Goal: Information Seeking & Learning: Understand process/instructions

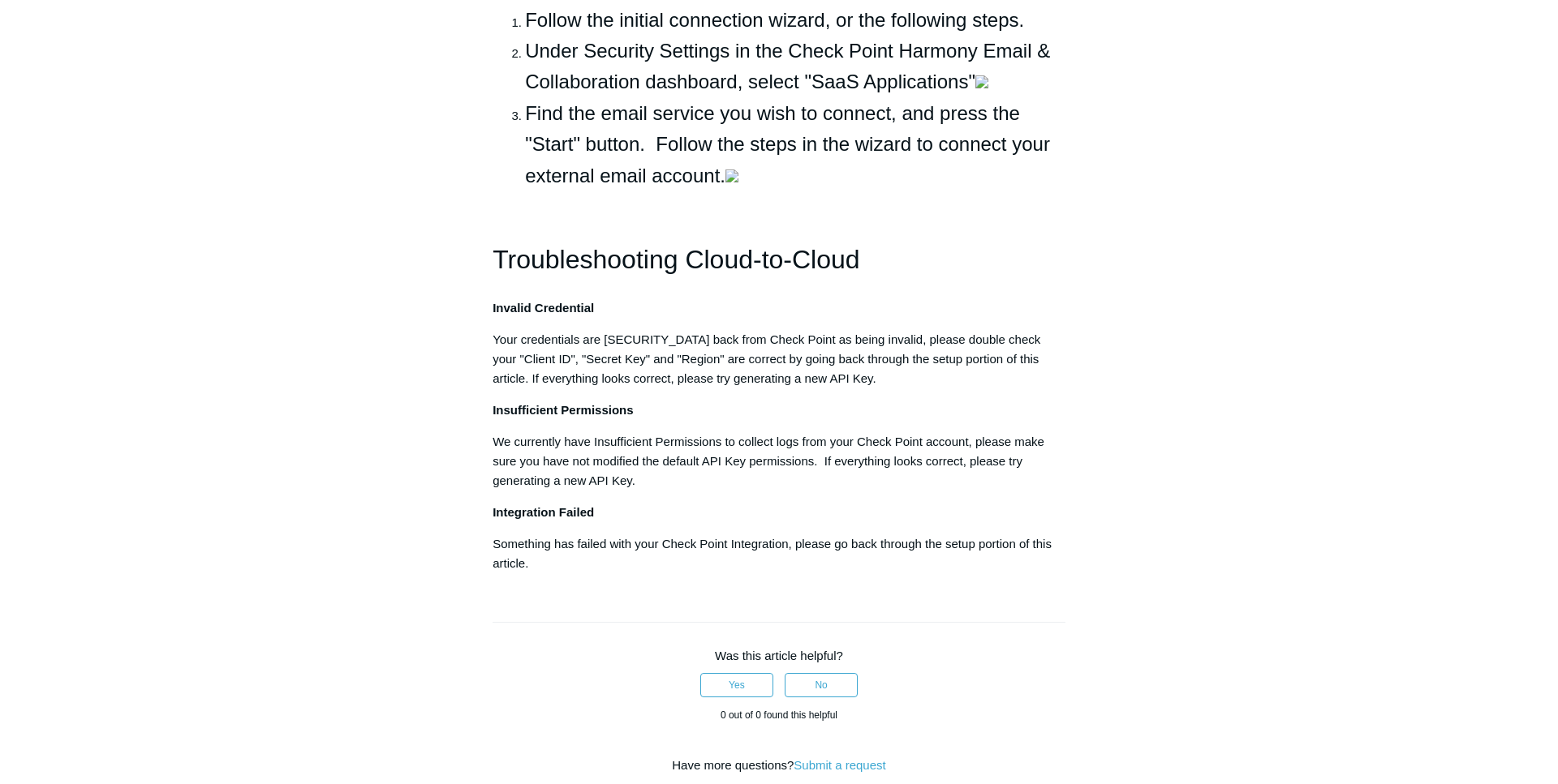
scroll to position [1075, 0]
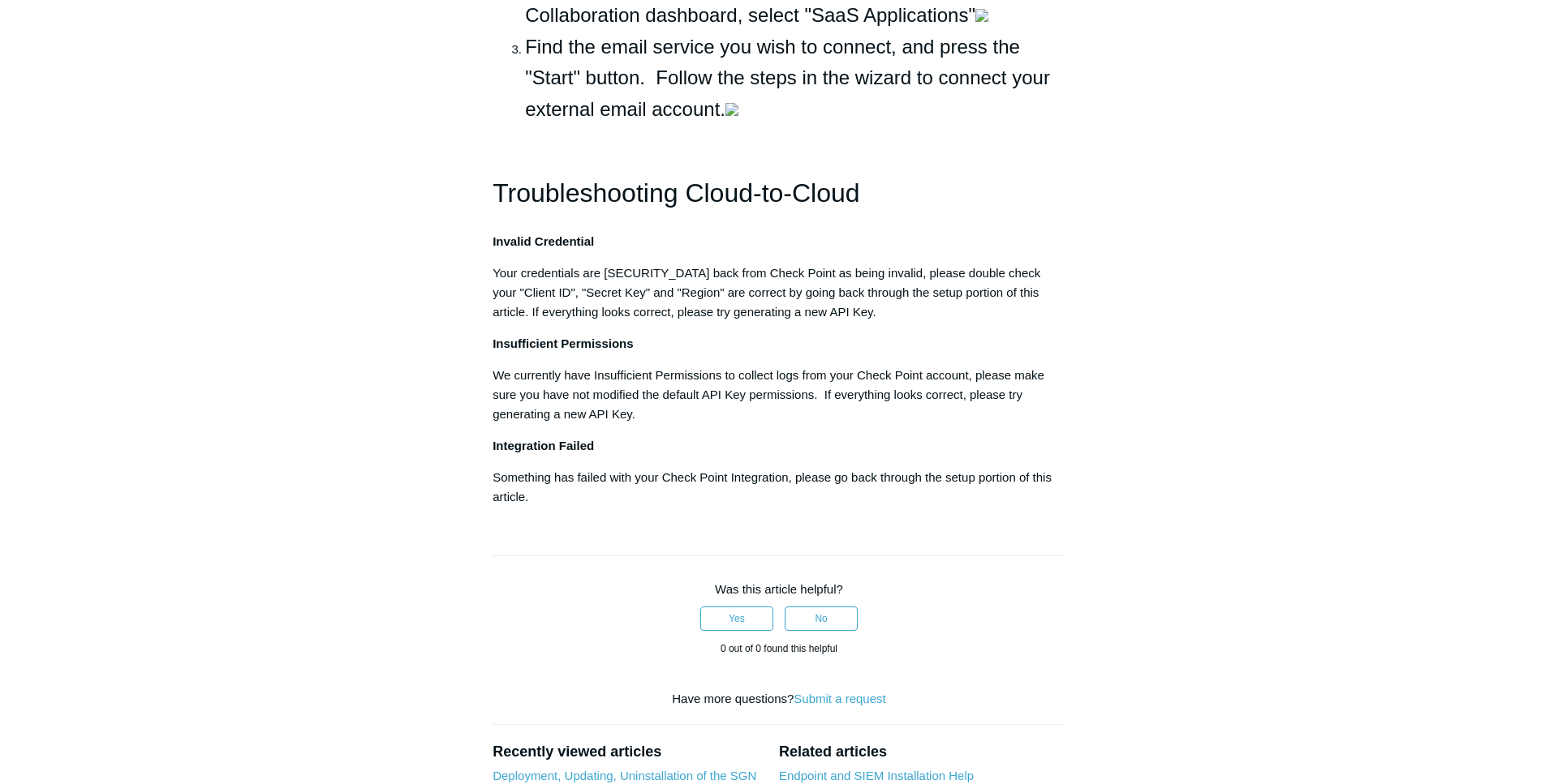
drag, startPoint x: 642, startPoint y: 491, endPoint x: 827, endPoint y: 485, distance: 185.1
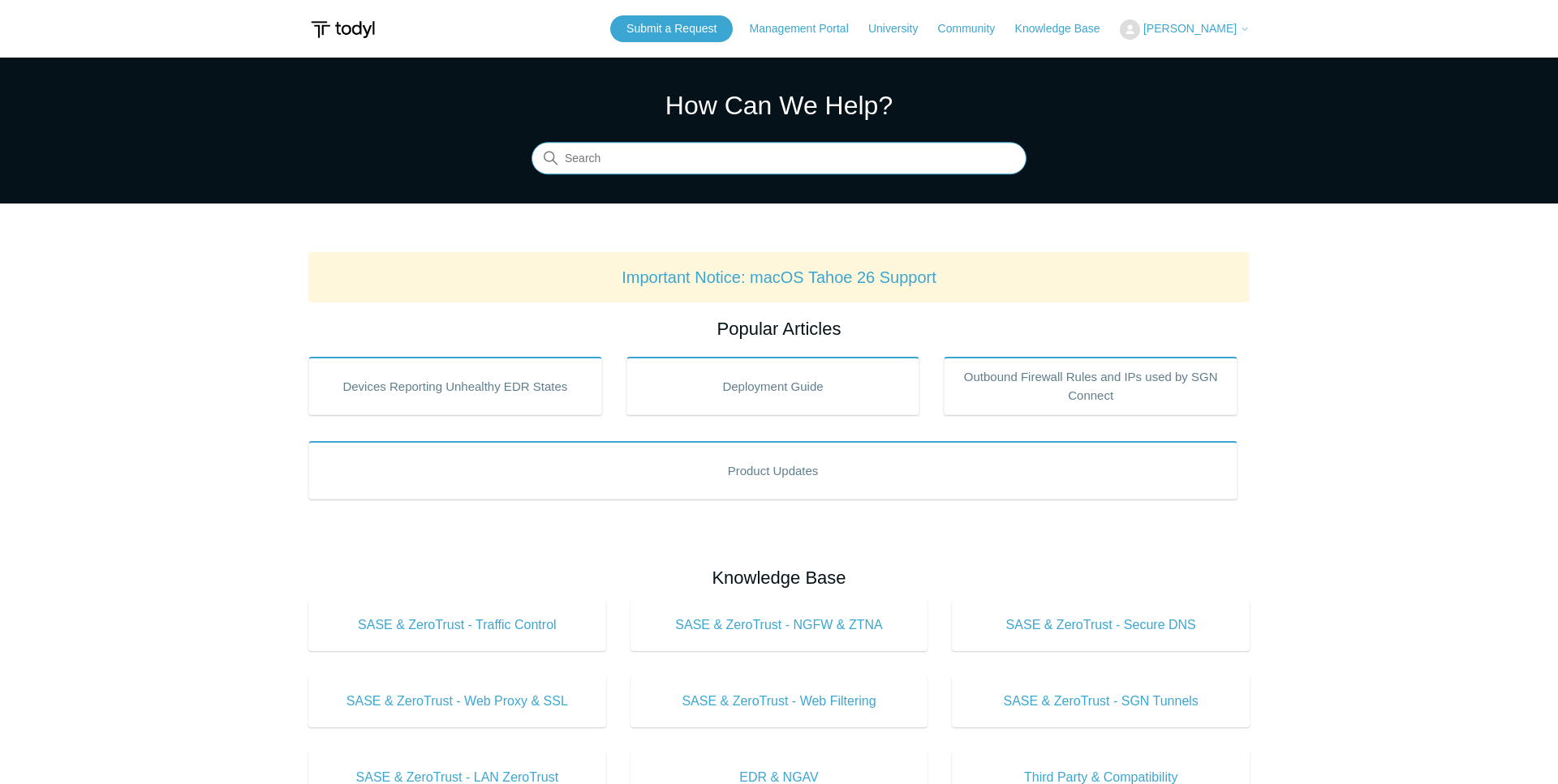
click at [673, 156] on input "Search" at bounding box center [779, 158] width 495 height 32
type input "seq"
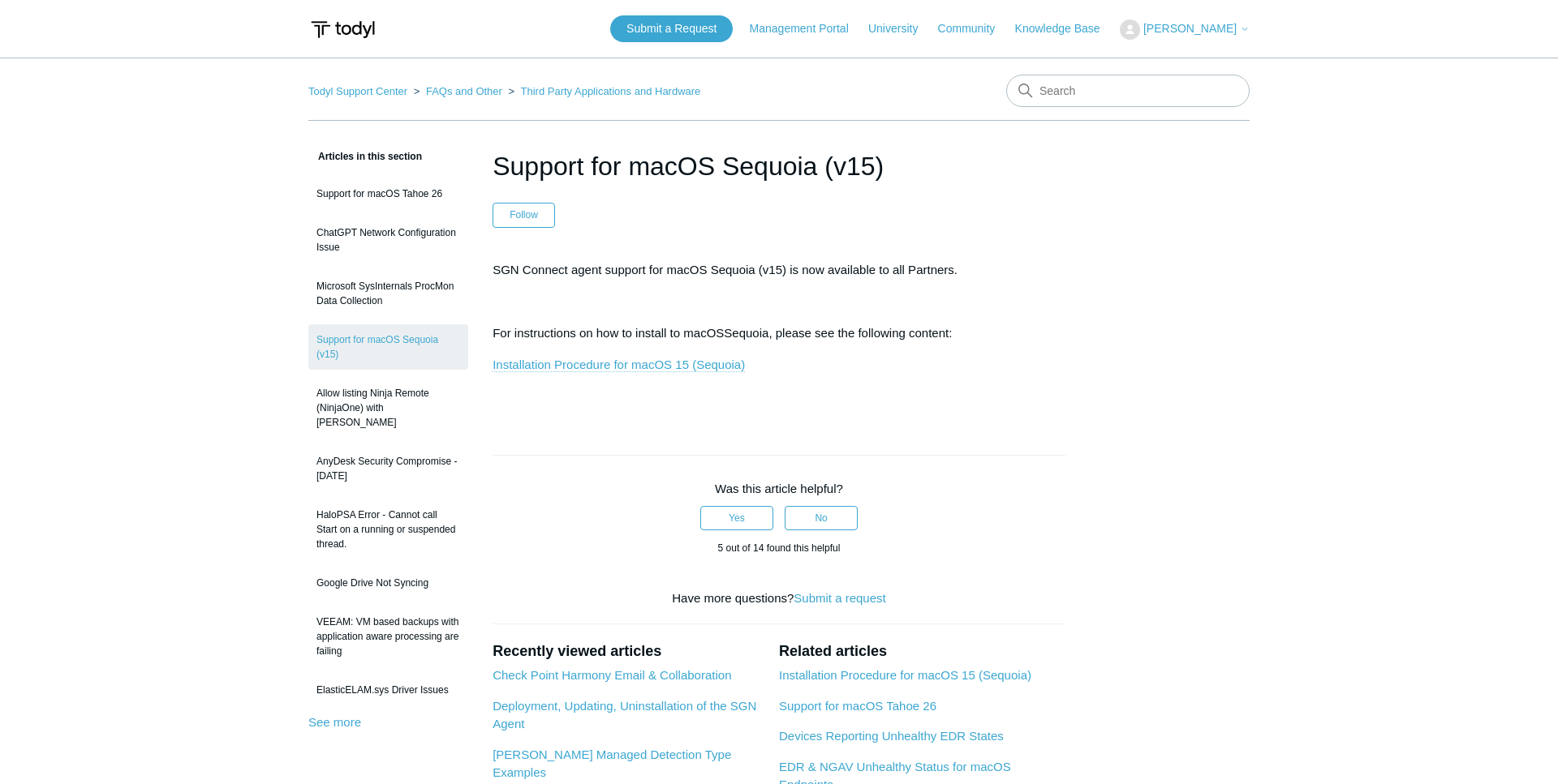
click at [625, 365] on link "Installation Procedure for macOS 15 (Sequoia)" at bounding box center [618, 364] width 252 height 15
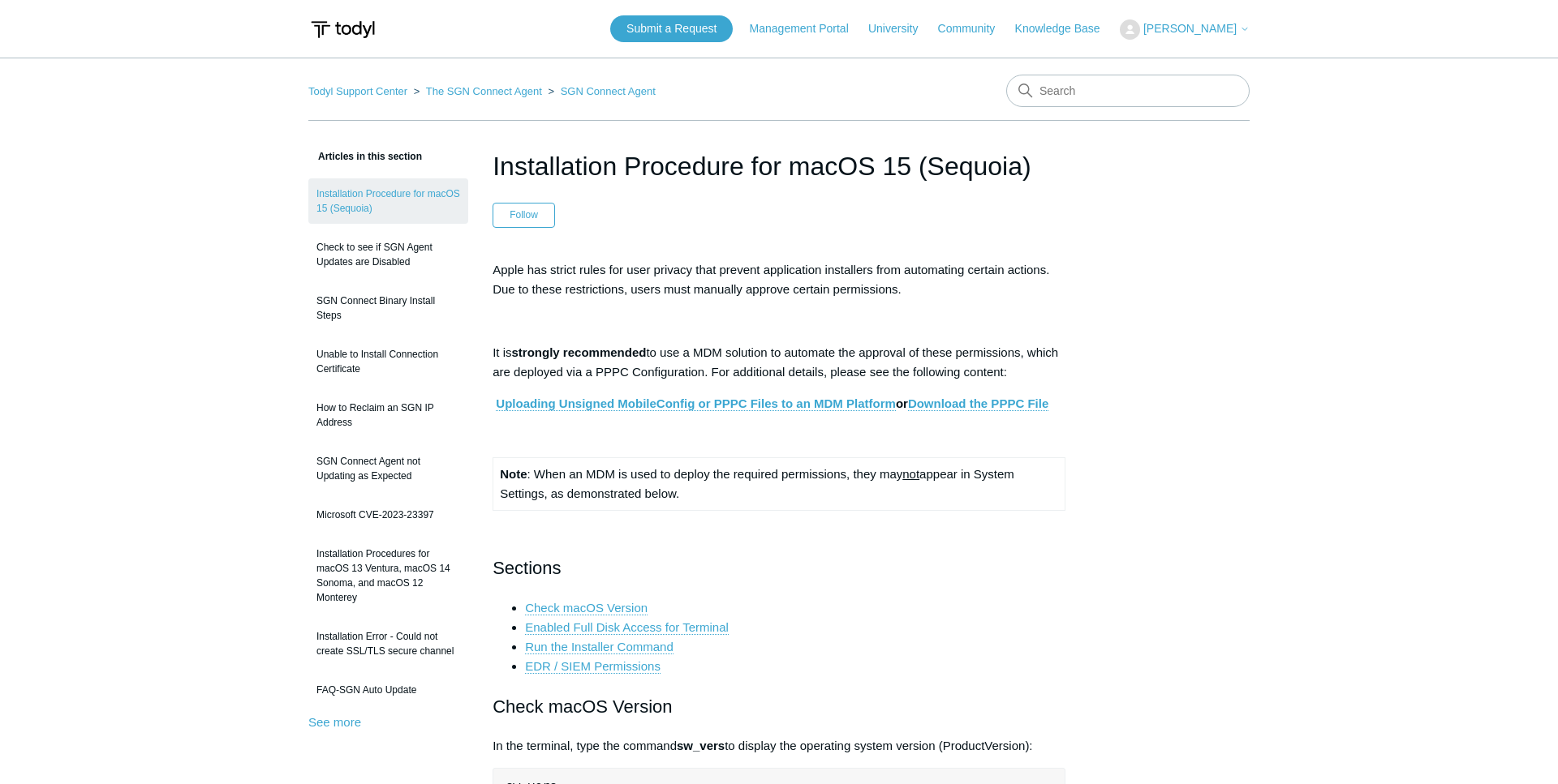
click at [658, 155] on h1 "Installation Procedure for macOS 15 (Sequoia)" at bounding box center [779, 166] width 572 height 39
